Goal: Information Seeking & Learning: Learn about a topic

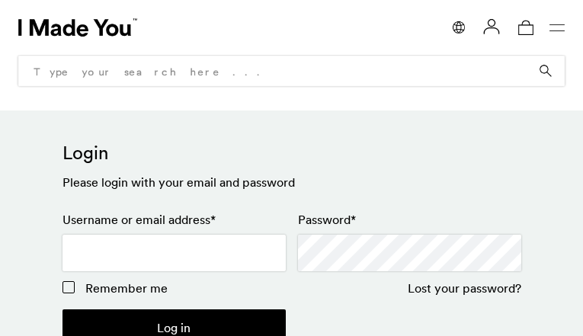
type input "izeraruz521@gmail.com"
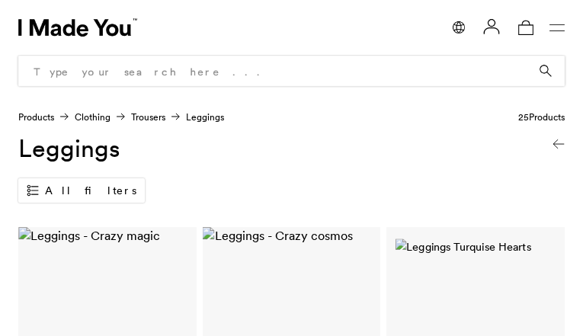
type input "0"
type input "30"
type input "0"
type input "30"
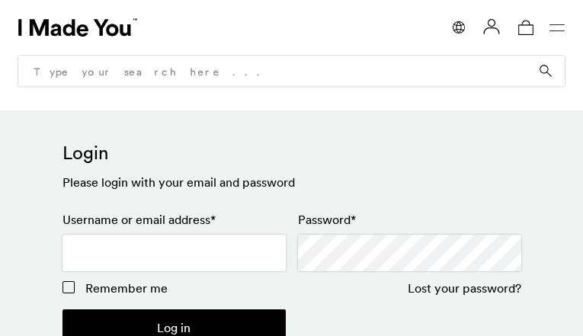
type input "[EMAIL_ADDRESS][DOMAIN_NAME]"
